Goal: Task Accomplishment & Management: Use online tool/utility

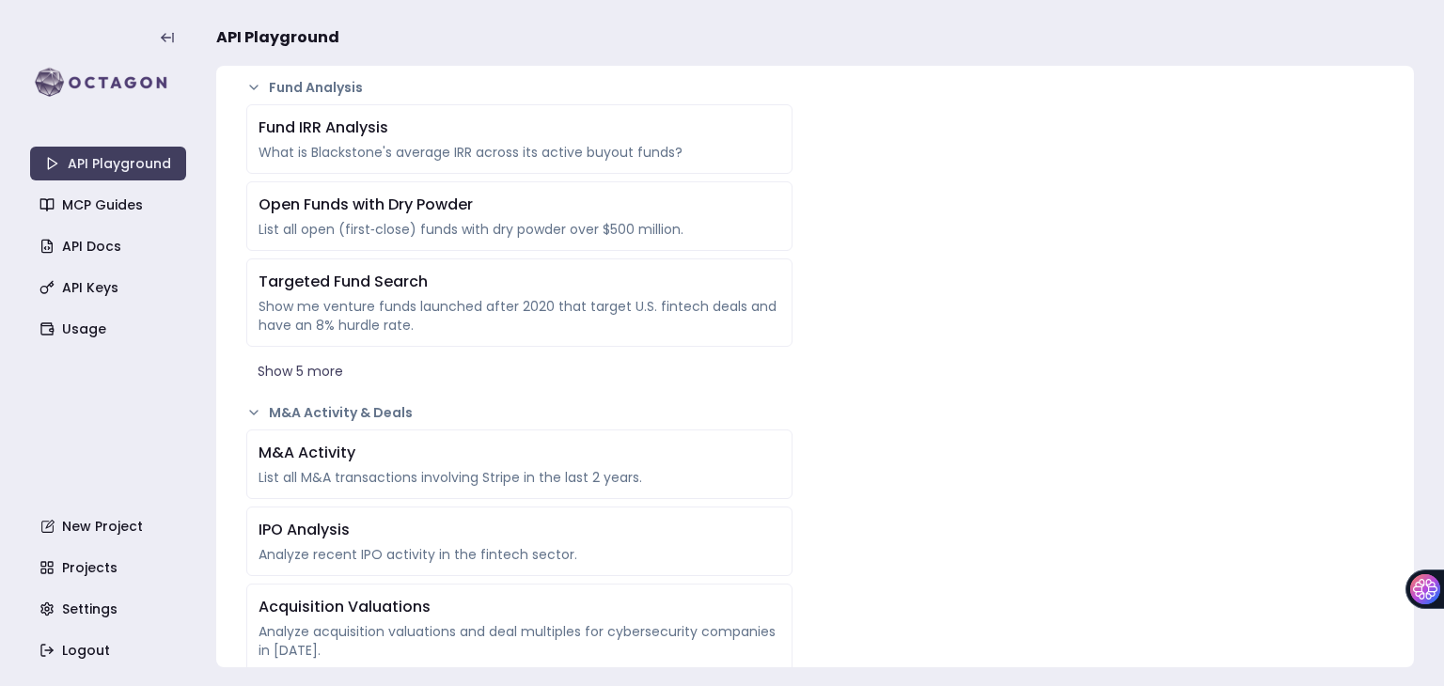
scroll to position [2727, 0]
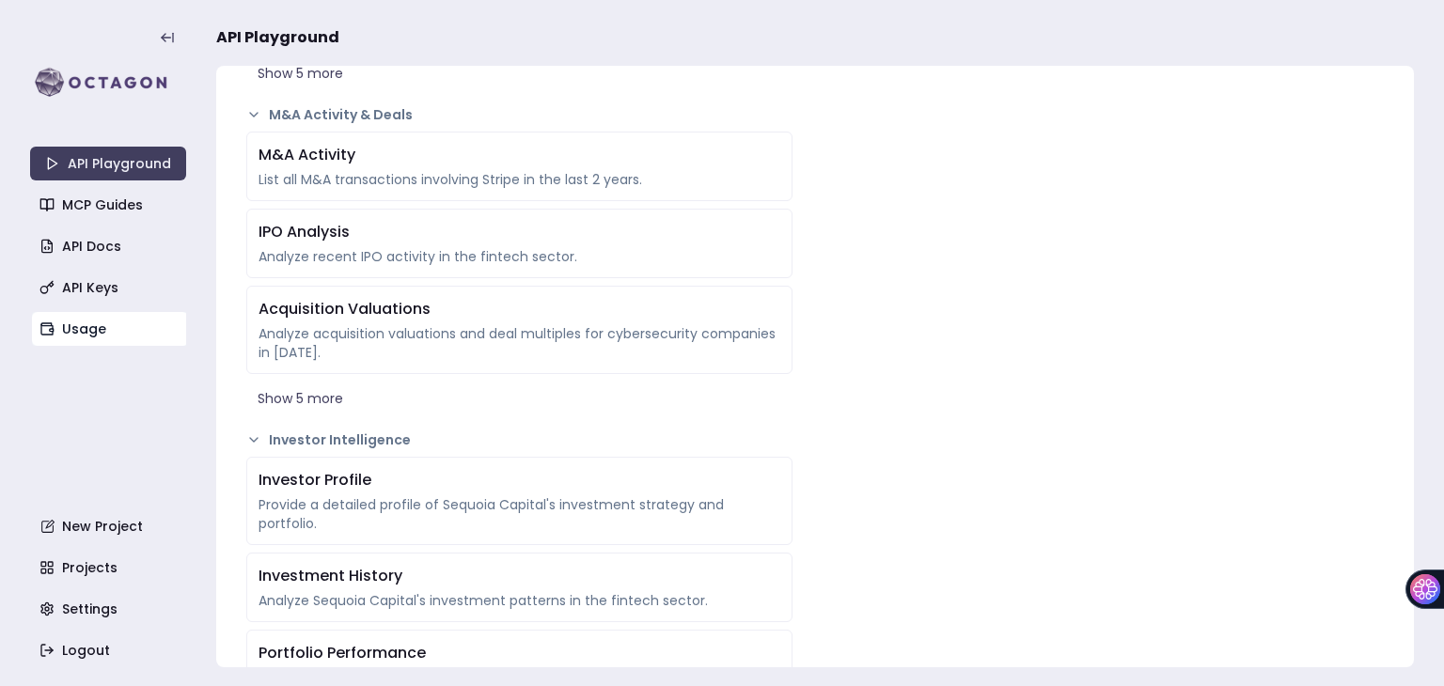
click at [43, 319] on link "Usage" at bounding box center [110, 329] width 156 height 34
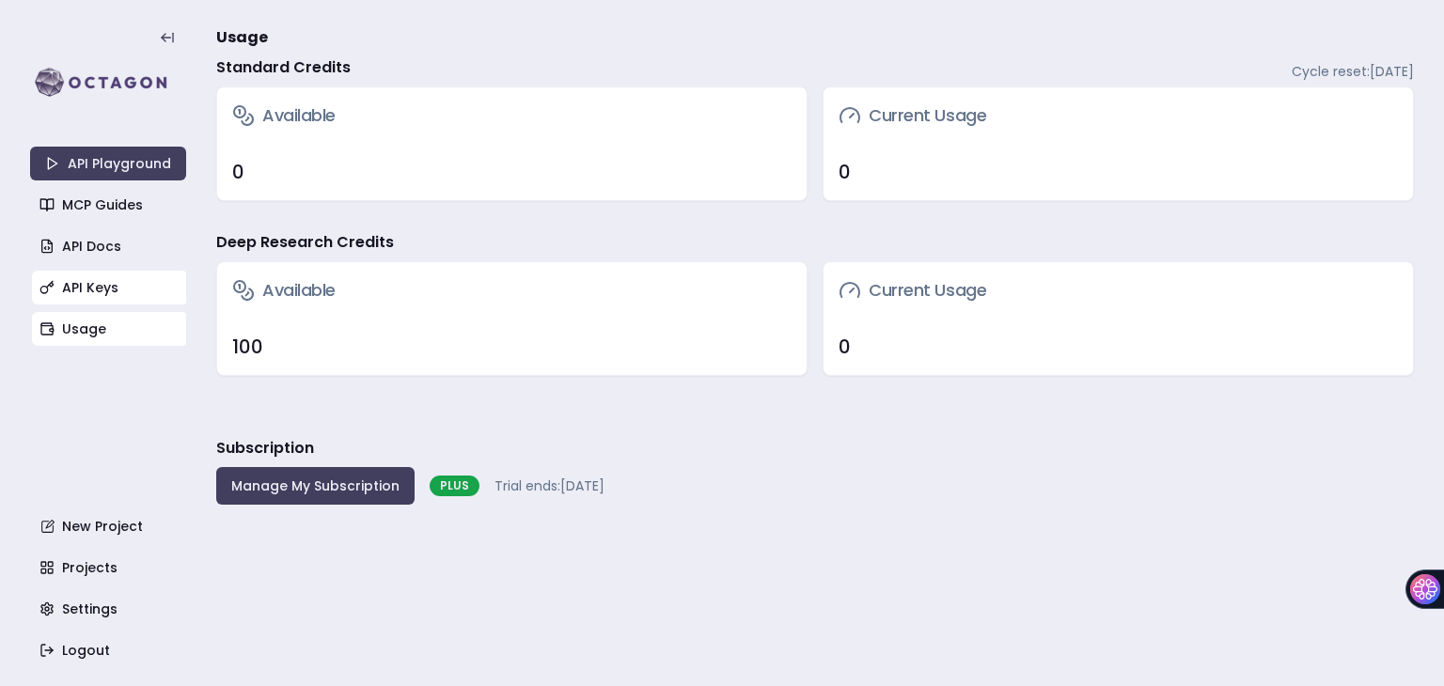
click at [98, 294] on link "API Keys" at bounding box center [110, 288] width 156 height 34
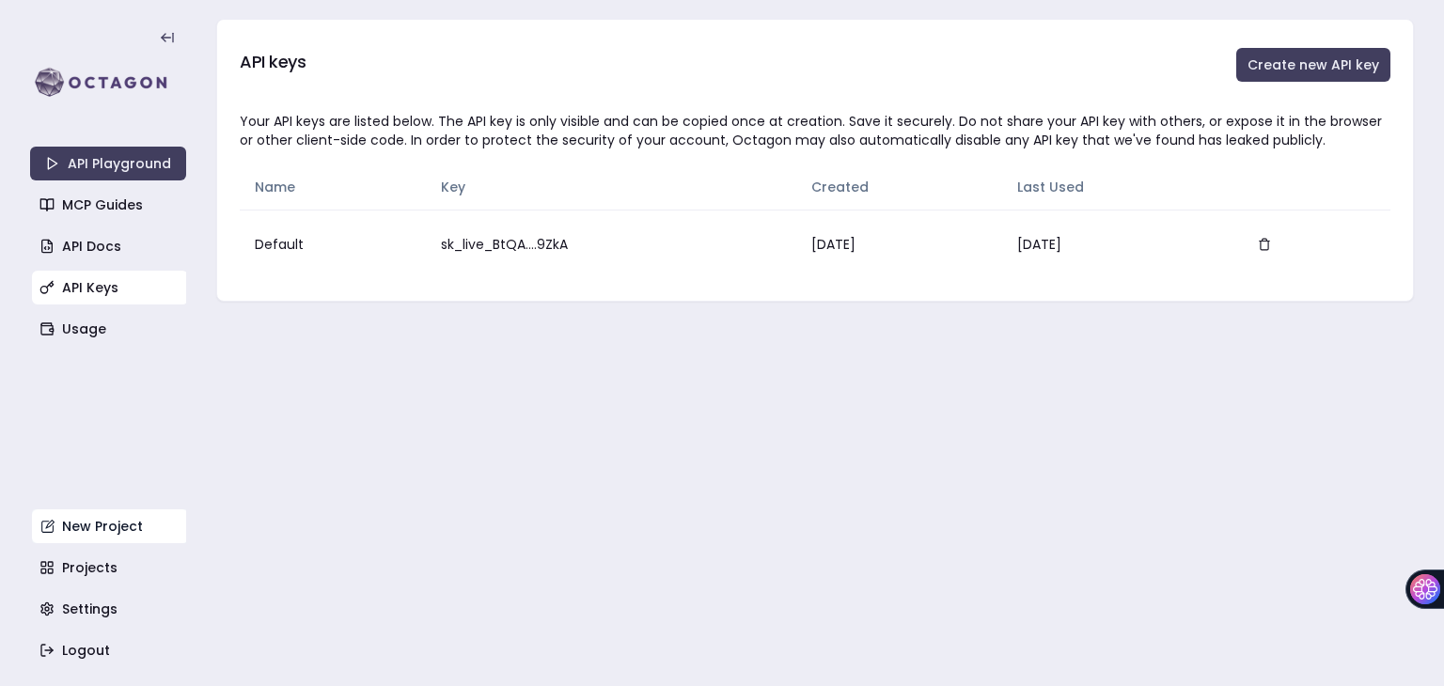
click at [80, 538] on link "New Project" at bounding box center [110, 527] width 156 height 34
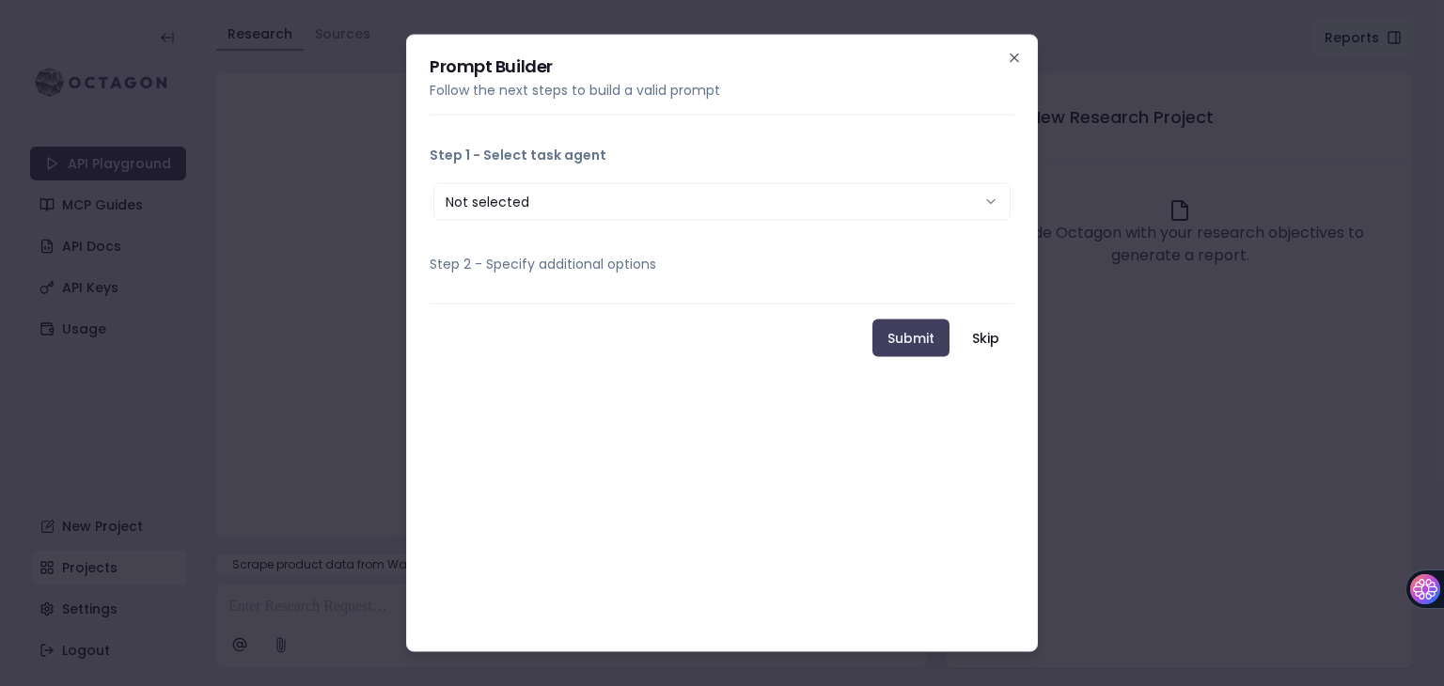
click at [1025, 46] on div "**********" at bounding box center [722, 344] width 632 height 618
click at [1016, 51] on icon "button" at bounding box center [1014, 58] width 15 height 15
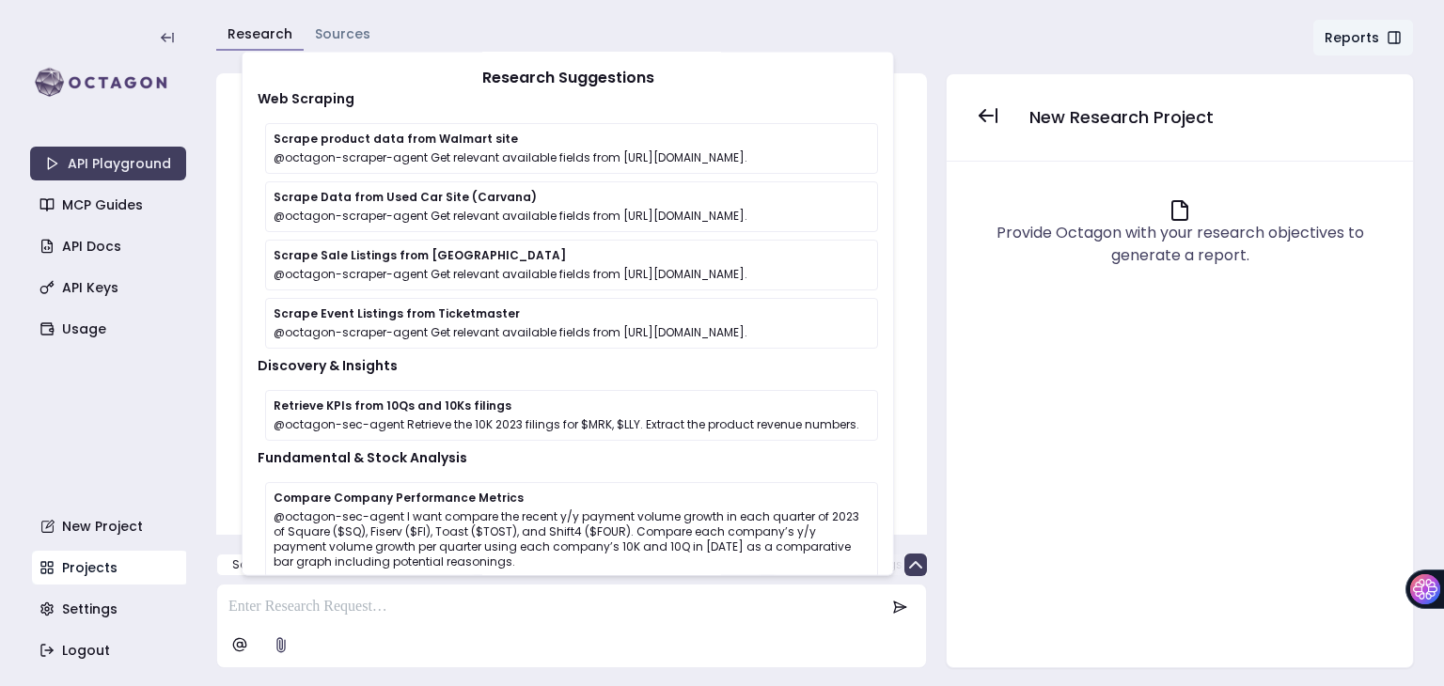
click at [90, 559] on link "Projects" at bounding box center [110, 568] width 156 height 34
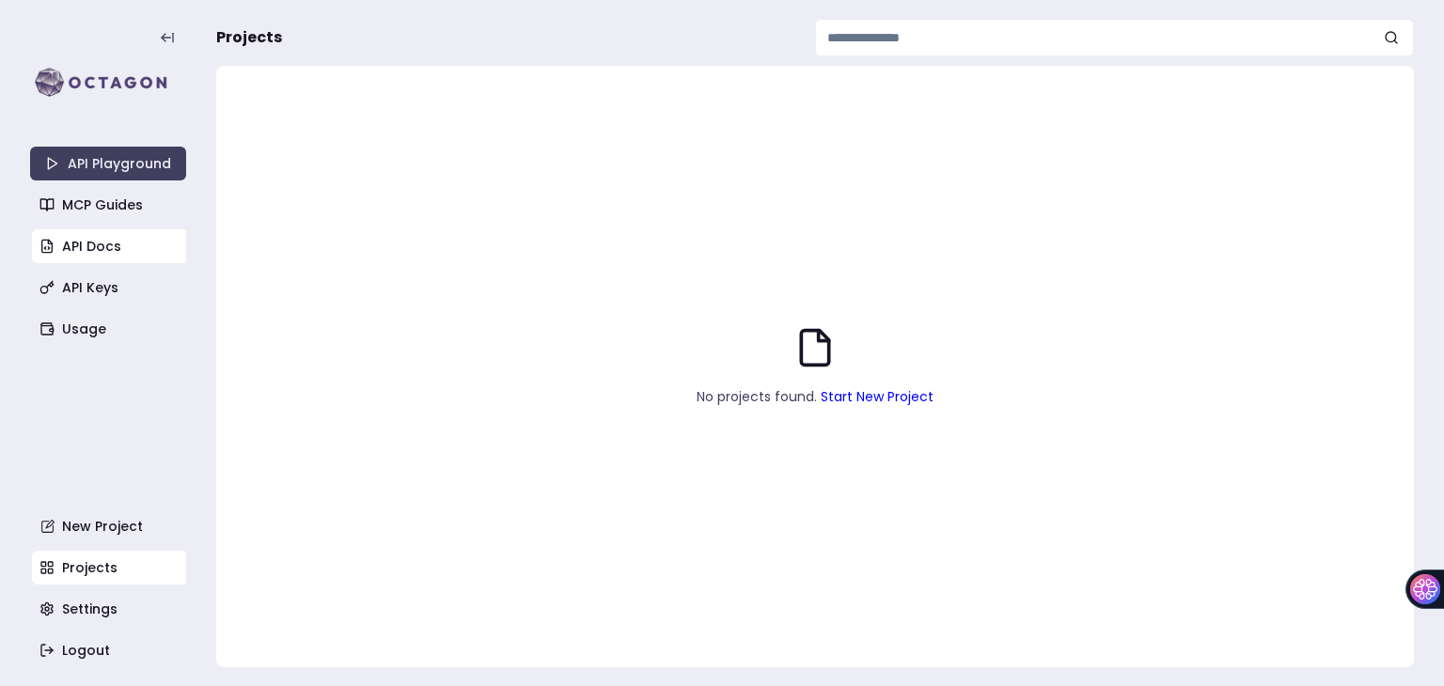
click at [92, 250] on link "API Docs" at bounding box center [110, 246] width 156 height 34
